Goal: Task Accomplishment & Management: Manage account settings

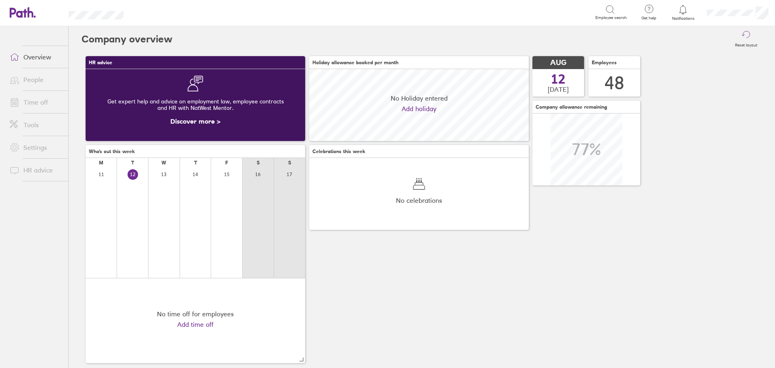
scroll to position [72, 220]
click at [39, 103] on link "Time off" at bounding box center [35, 102] width 65 height 16
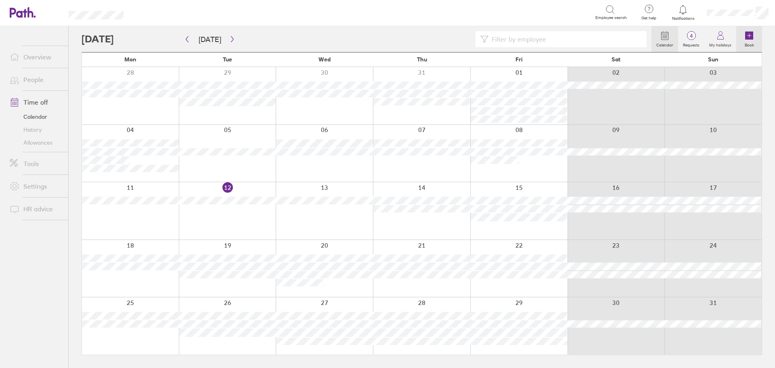
click at [754, 37] on icon at bounding box center [750, 36] width 8 height 8
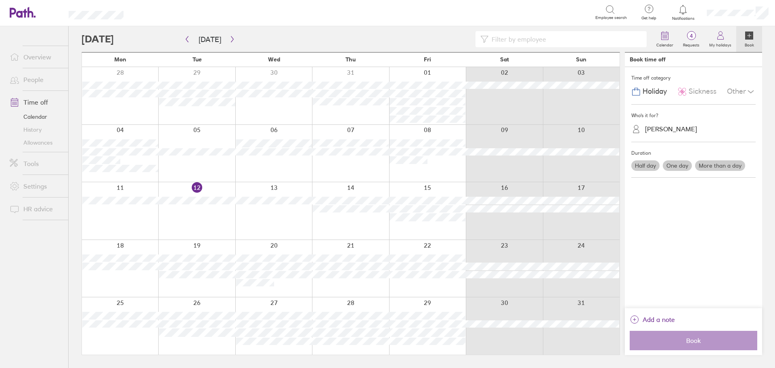
click at [685, 128] on div "[PERSON_NAME]" at bounding box center [671, 129] width 52 height 8
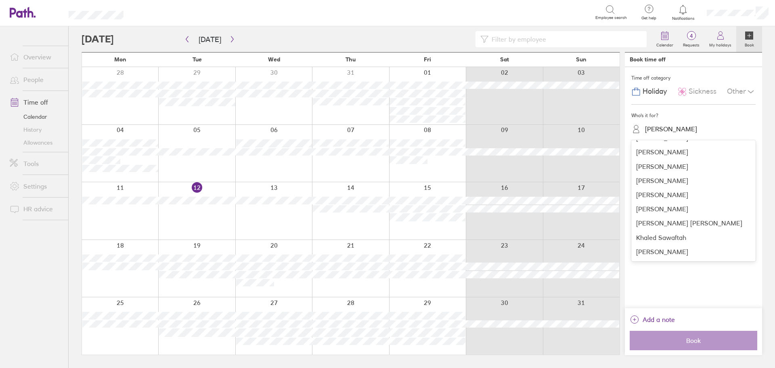
scroll to position [242, 0]
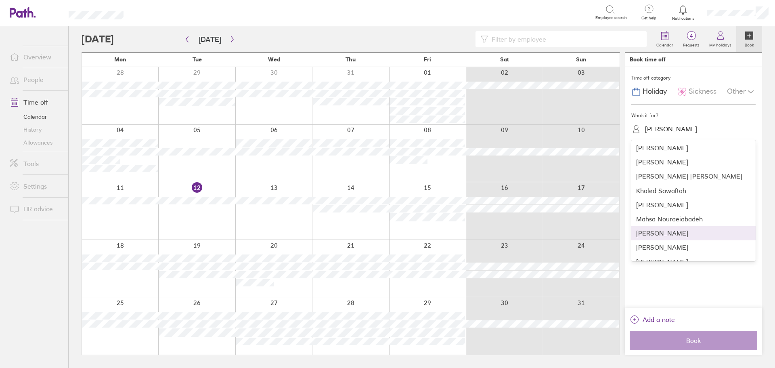
click at [677, 233] on div "[PERSON_NAME]" at bounding box center [694, 233] width 124 height 14
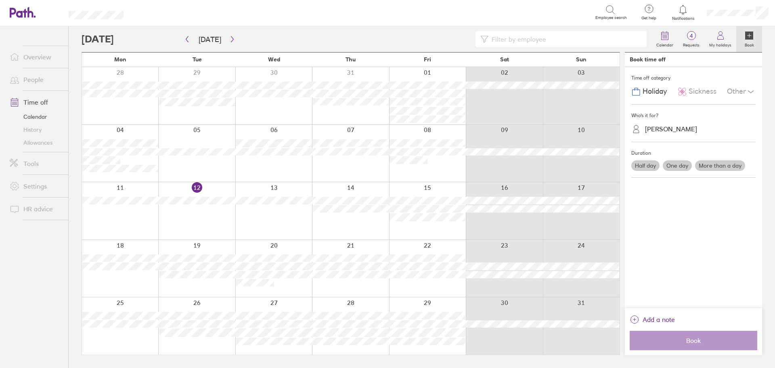
click at [650, 167] on label "Half day" at bounding box center [646, 165] width 28 height 11
click at [0, 0] on input "Half day" at bounding box center [0, 0] width 0 height 0
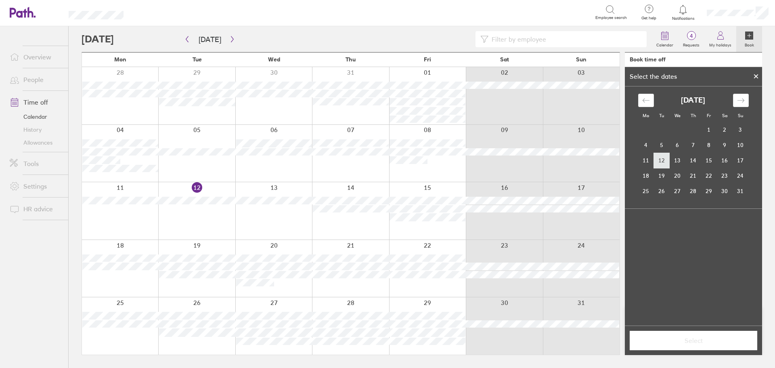
click at [663, 162] on td "12" at bounding box center [662, 160] width 16 height 15
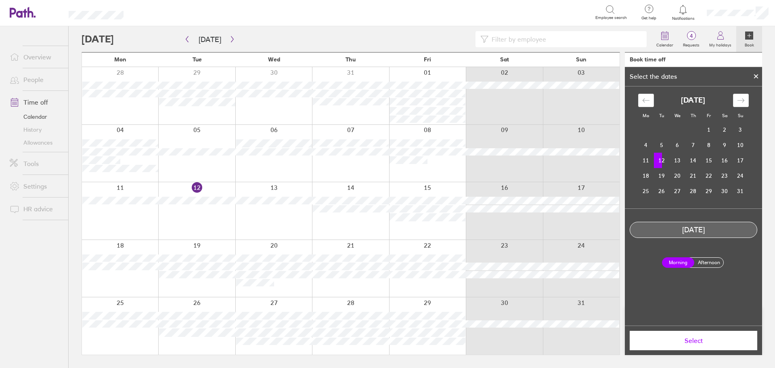
click at [713, 265] on label "Afternoon" at bounding box center [709, 263] width 32 height 10
click at [0, 0] on input "Afternoon" at bounding box center [0, 0] width 0 height 0
click at [693, 343] on span "Select" at bounding box center [694, 340] width 116 height 7
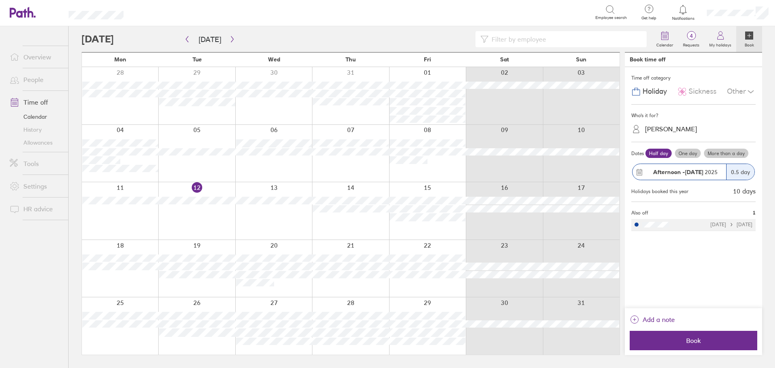
click at [693, 343] on span "Book" at bounding box center [694, 340] width 116 height 7
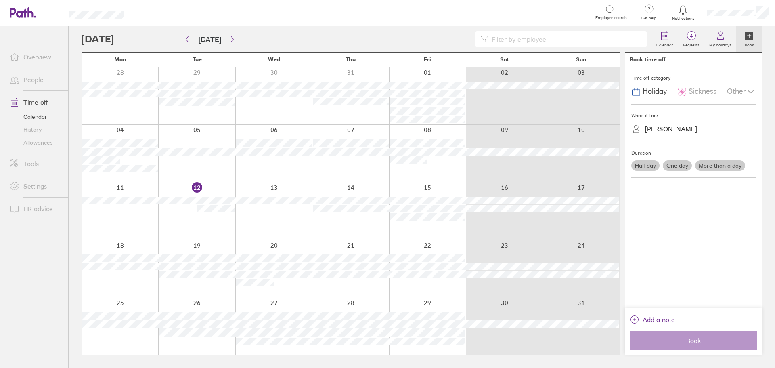
click at [342, 36] on div at bounding box center [367, 39] width 570 height 16
click at [229, 38] on icon "button" at bounding box center [232, 39] width 6 height 6
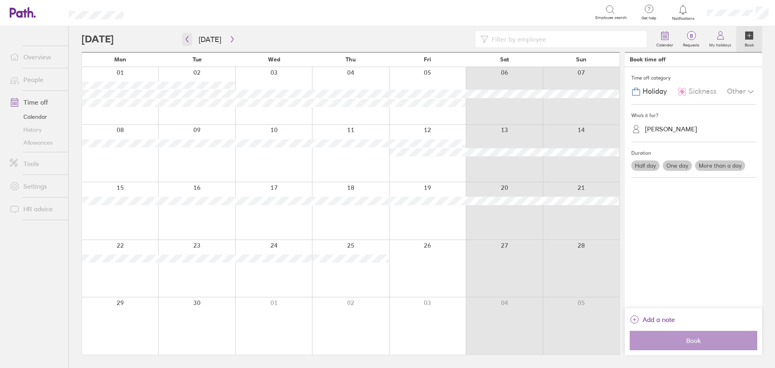
click at [187, 40] on icon "button" at bounding box center [187, 39] width 2 height 6
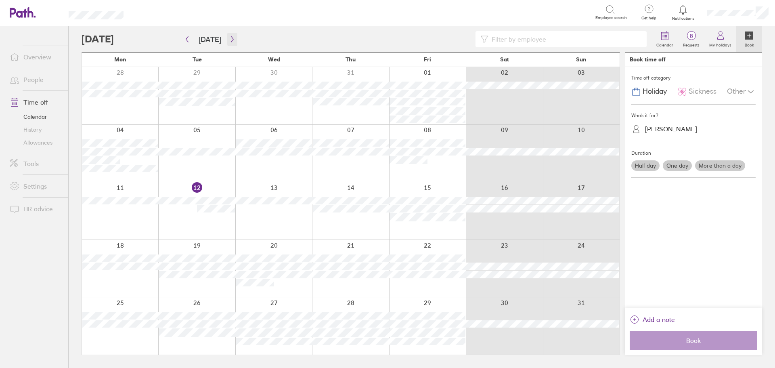
click at [232, 39] on icon "button" at bounding box center [232, 39] width 6 height 6
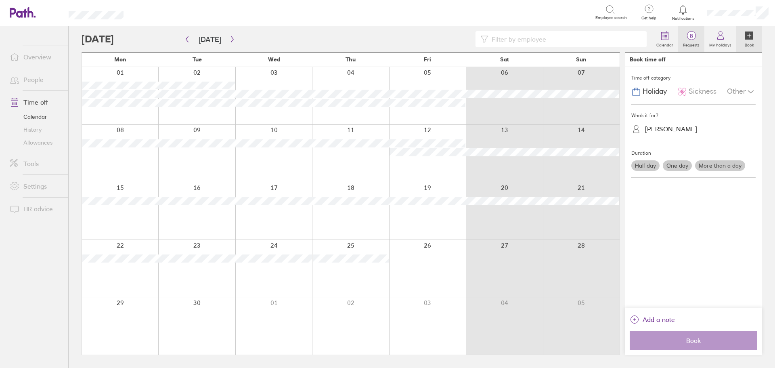
click at [693, 36] on span "8" at bounding box center [691, 36] width 26 height 6
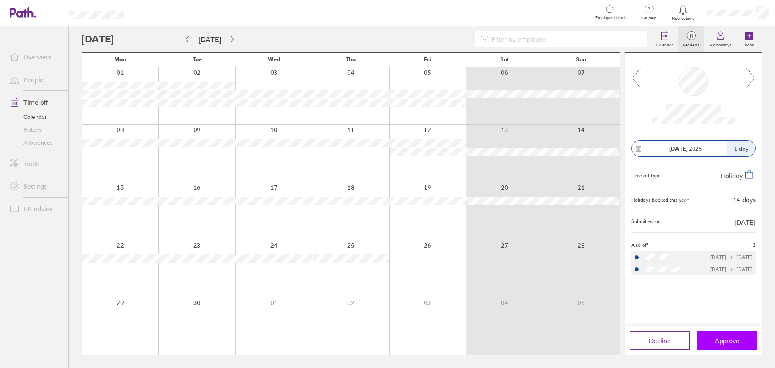
click at [727, 346] on button "Approve" at bounding box center [727, 340] width 61 height 19
click at [755, 74] on icon at bounding box center [751, 78] width 10 height 22
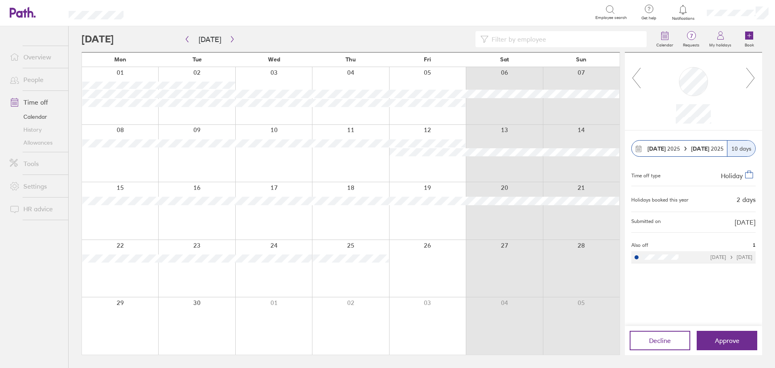
click at [755, 74] on icon at bounding box center [751, 78] width 10 height 22
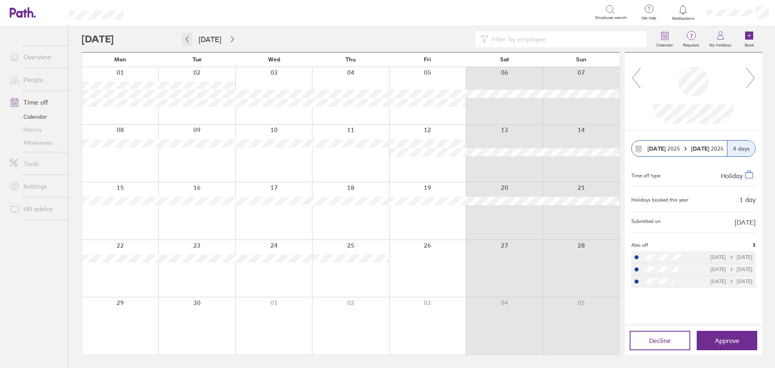
click at [187, 36] on icon "button" at bounding box center [187, 39] width 6 height 6
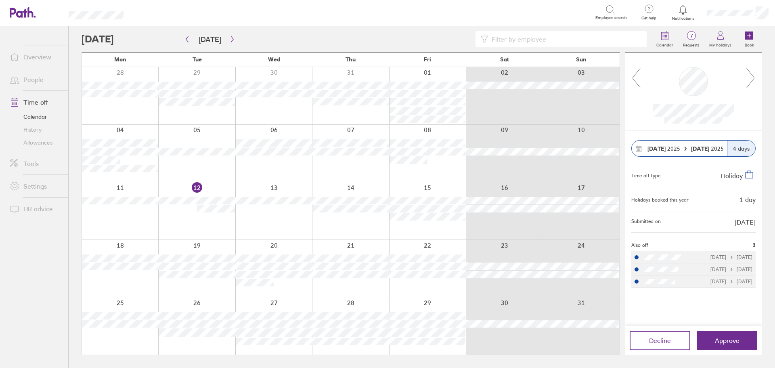
click at [36, 58] on link "Overview" at bounding box center [35, 57] width 65 height 16
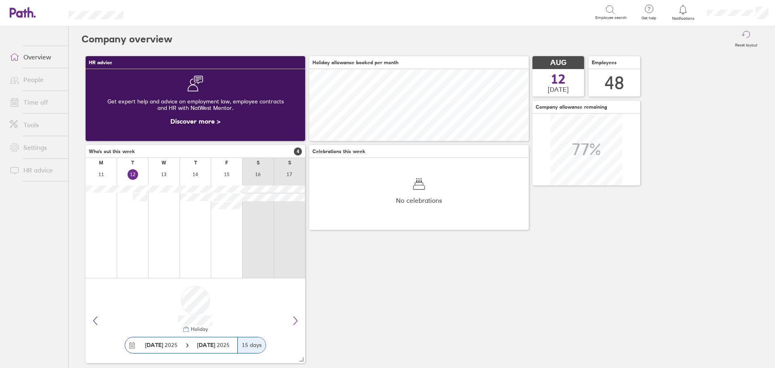
scroll to position [72, 72]
click at [34, 78] on link "People" at bounding box center [35, 79] width 65 height 16
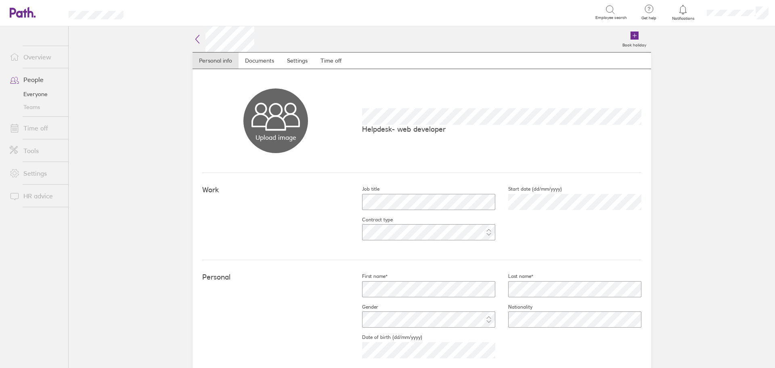
click at [308, 208] on div "Work Job title Start date (dd/mm/yyyy) Contract type" at bounding box center [421, 216] width 439 height 87
